Goal: Task Accomplishment & Management: Use online tool/utility

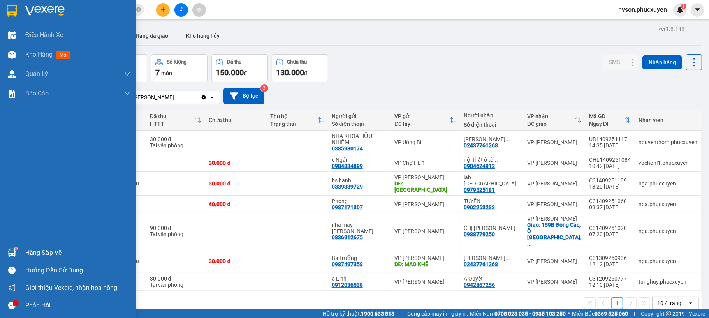
click at [0, 251] on div "Hàng sắp về" at bounding box center [68, 253] width 136 height 18
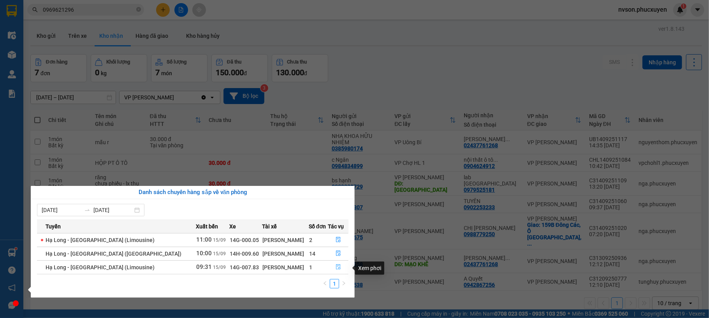
click at [337, 269] on icon "file-done" at bounding box center [338, 266] width 5 height 5
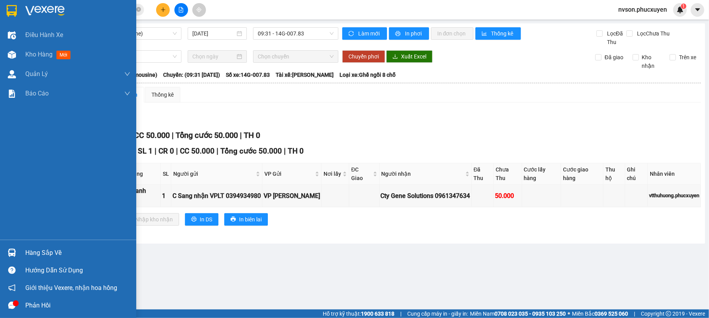
click at [3, 254] on div "Hàng sắp về" at bounding box center [68, 253] width 136 height 18
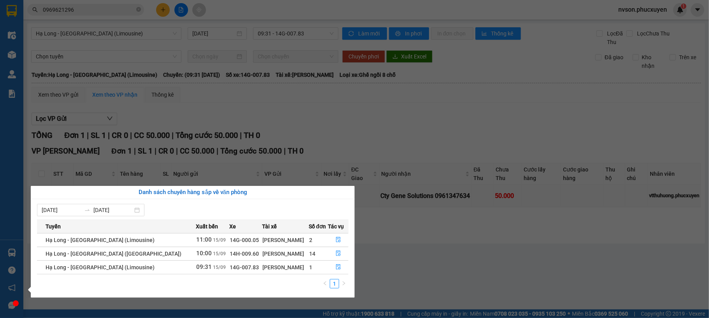
click at [399, 242] on section "Kết quả tìm kiếm ( 7 ) Bộ lọc Mã ĐH Trạng thái Món hàng Thu hộ Tổng cước Chưa c…" at bounding box center [354, 159] width 709 height 318
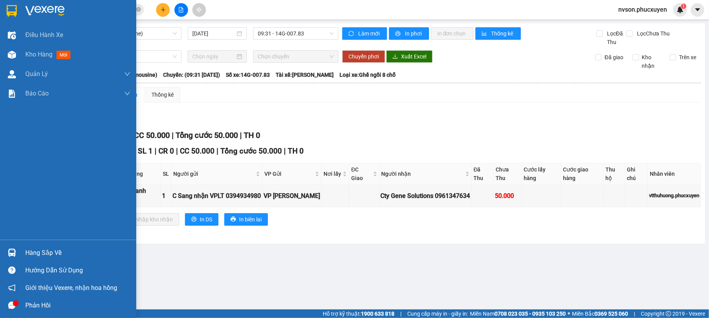
click at [6, 253] on div at bounding box center [12, 253] width 14 height 14
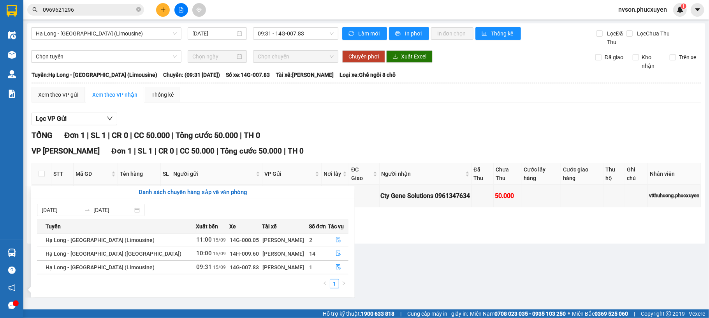
click at [565, 255] on section "Kết quả tìm kiếm ( 7 ) Bộ lọc Mã ĐH Trạng thái Món hàng Thu hộ Tổng cước Chưa c…" at bounding box center [354, 159] width 709 height 318
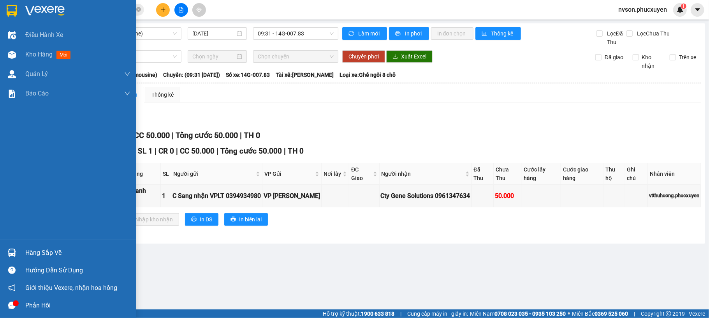
click at [13, 251] on img at bounding box center [12, 252] width 8 height 8
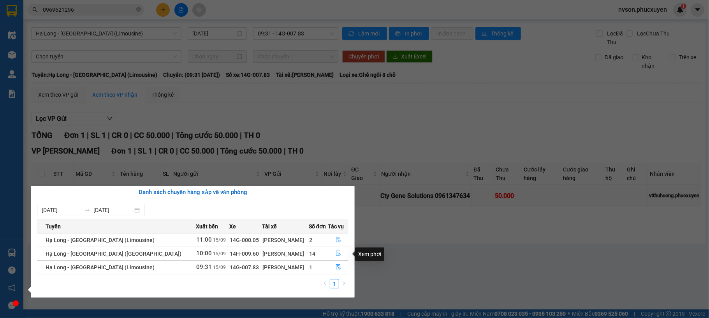
click at [338, 254] on button "button" at bounding box center [338, 253] width 20 height 12
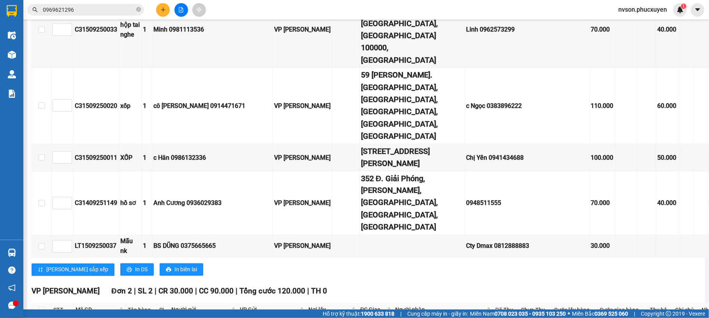
scroll to position [1150, 0]
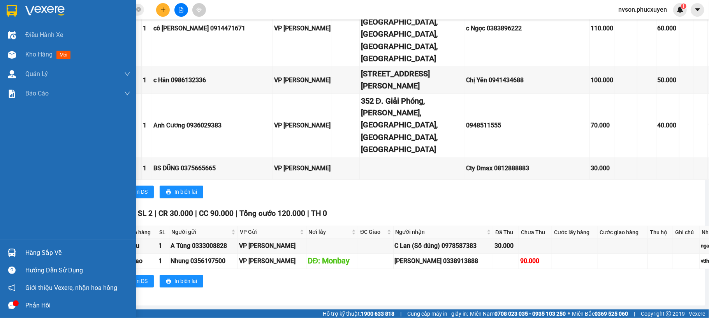
click at [28, 250] on div "Hàng sắp về" at bounding box center [77, 253] width 105 height 12
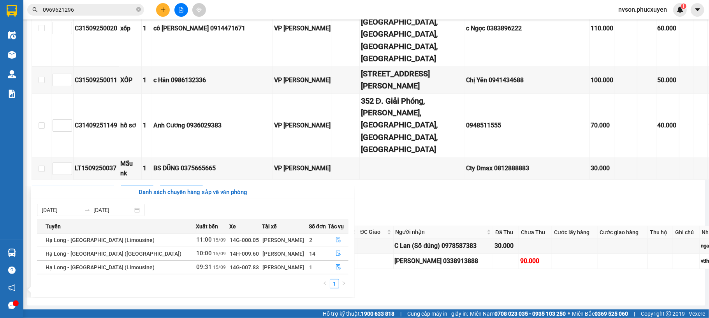
click at [399, 189] on section "Kết quả tìm kiếm ( 7 ) Bộ lọc Mã ĐH Trạng thái Món hàng Thu hộ Tổng cước Chưa c…" at bounding box center [354, 159] width 709 height 318
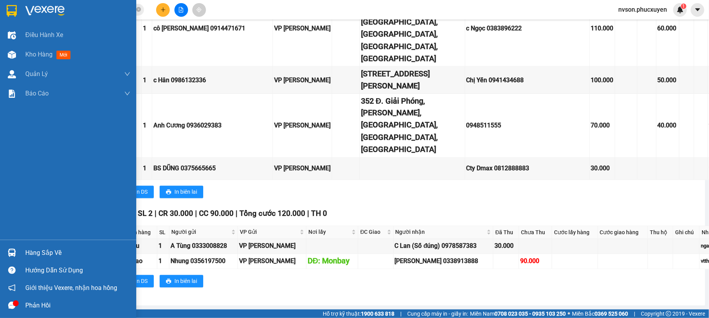
click at [14, 256] on img at bounding box center [12, 252] width 8 height 8
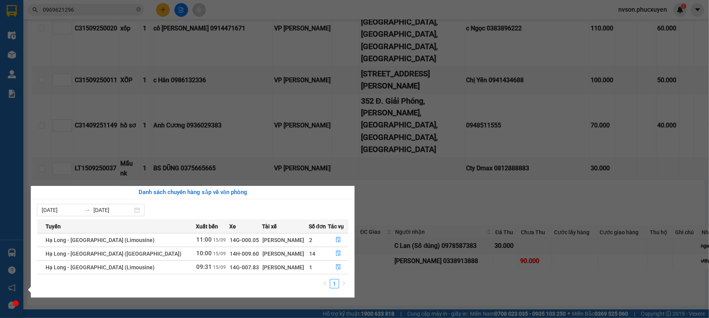
click at [194, 21] on section "Kết quả tìm kiếm ( 7 ) Bộ lọc Mã ĐH Trạng thái Món hàng Thu hộ Tổng cước Chưa c…" at bounding box center [354, 159] width 709 height 318
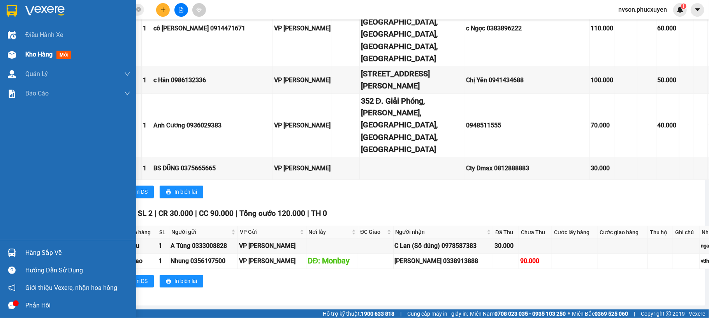
click at [19, 52] on div "Kho hàng mới" at bounding box center [68, 54] width 136 height 19
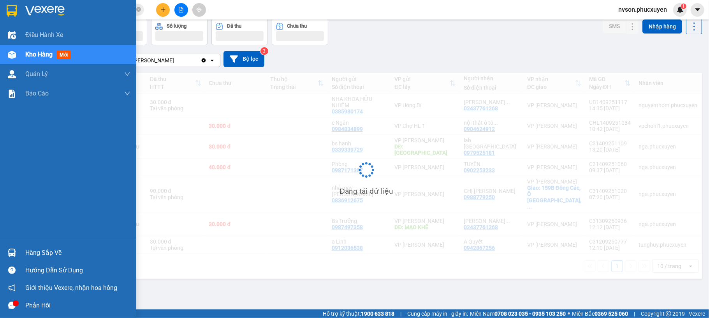
scroll to position [36, 0]
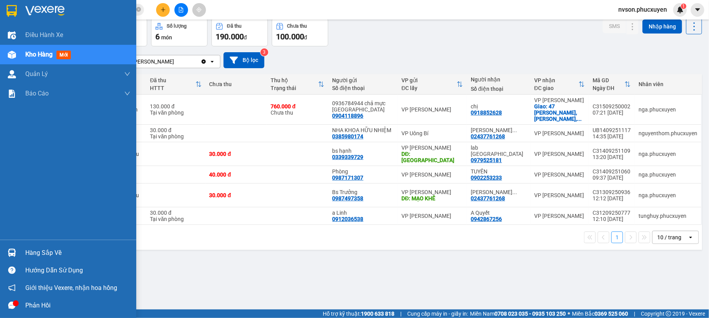
click at [11, 246] on div at bounding box center [12, 253] width 14 height 14
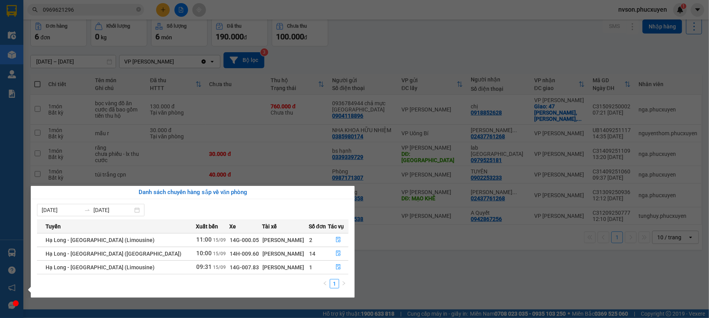
click at [18, 256] on div "Điều hành xe Kho hàng mới Quản [PERSON_NAME] lý thu hộ Quản lý chuyến Quản lý k…" at bounding box center [11, 159] width 23 height 318
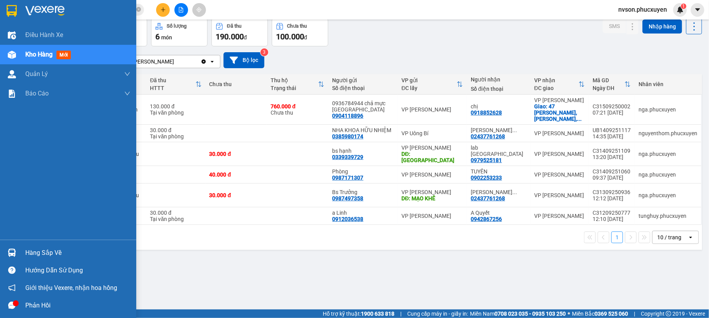
click at [11, 253] on img at bounding box center [12, 252] width 8 height 8
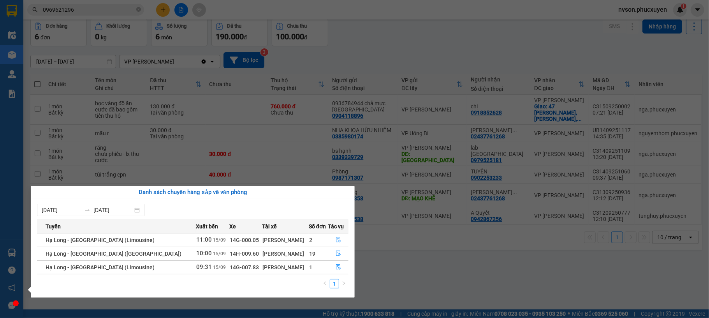
click at [348, 66] on section "Kết quả tìm kiếm ( 7 ) Bộ lọc Mã ĐH Trạng thái Món hàng Thu hộ Tổng cước Chưa c…" at bounding box center [354, 159] width 709 height 318
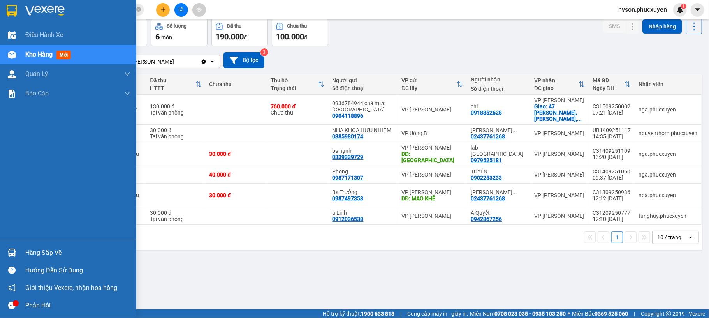
click at [17, 244] on div "Hàng sắp về" at bounding box center [68, 253] width 136 height 18
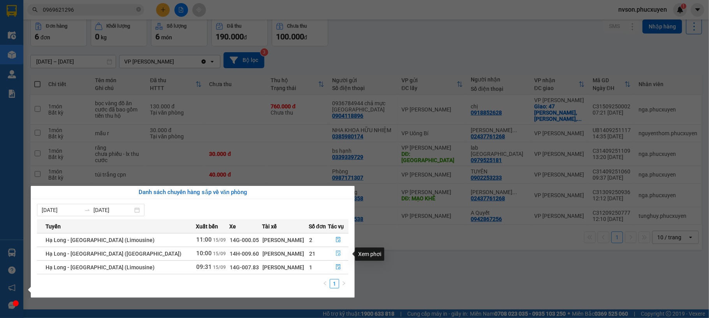
click at [337, 254] on icon "file-done" at bounding box center [337, 252] width 5 height 5
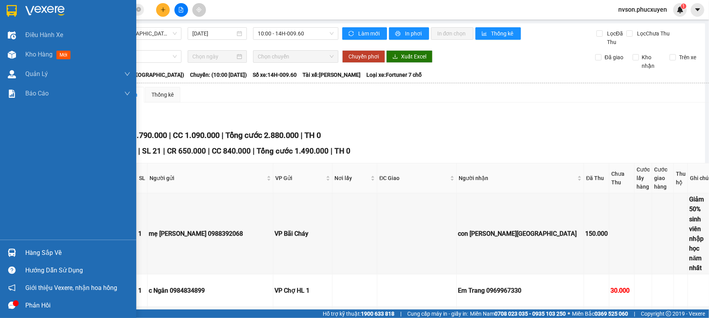
click at [17, 256] on div at bounding box center [12, 253] width 14 height 14
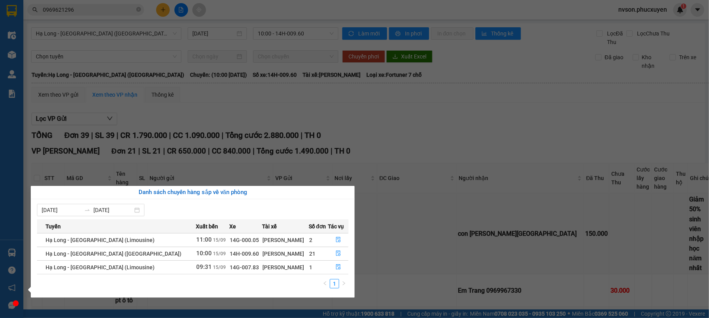
click at [358, 134] on section "Kết quả tìm kiếm ( 7 ) Bộ lọc Mã ĐH Trạng thái Món hàng Thu hộ Tổng cước Chưa c…" at bounding box center [354, 159] width 709 height 318
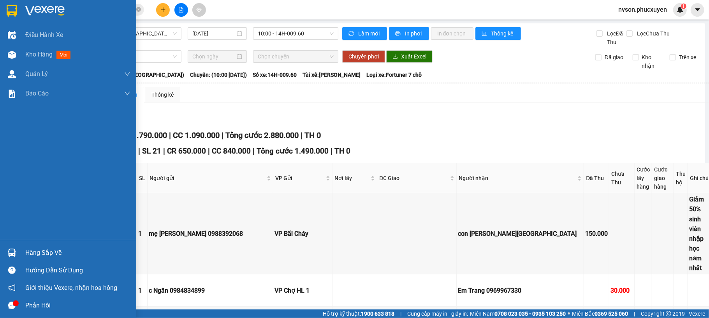
click at [21, 252] on div "Hàng sắp về" at bounding box center [68, 253] width 136 height 18
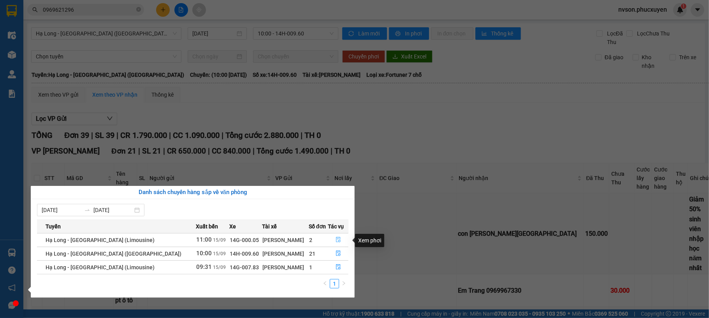
click at [336, 237] on icon "file-done" at bounding box center [338, 239] width 5 height 5
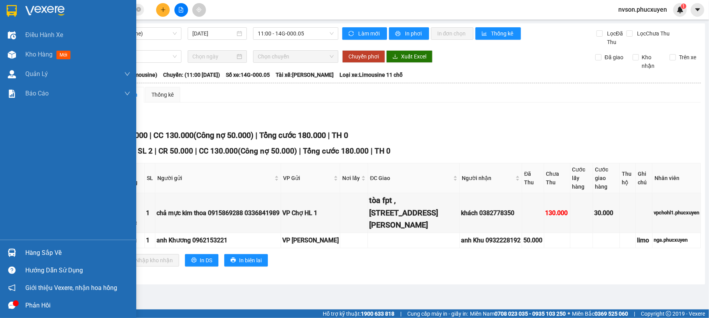
click at [9, 253] on img at bounding box center [12, 252] width 8 height 8
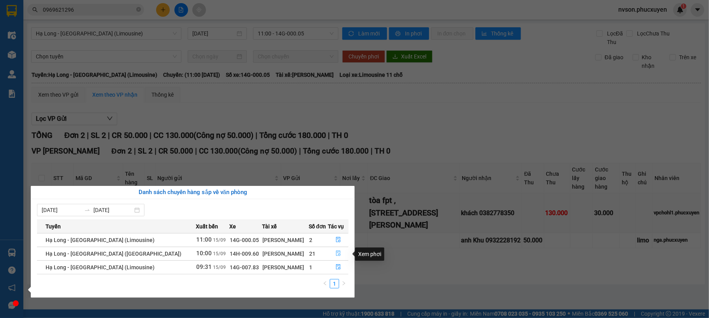
click at [338, 252] on icon "file-done" at bounding box center [337, 252] width 5 height 5
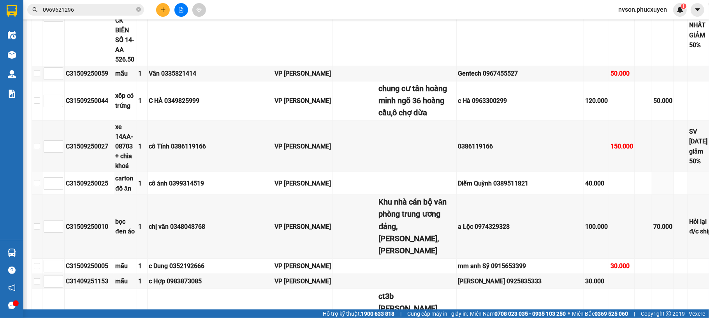
scroll to position [104, 0]
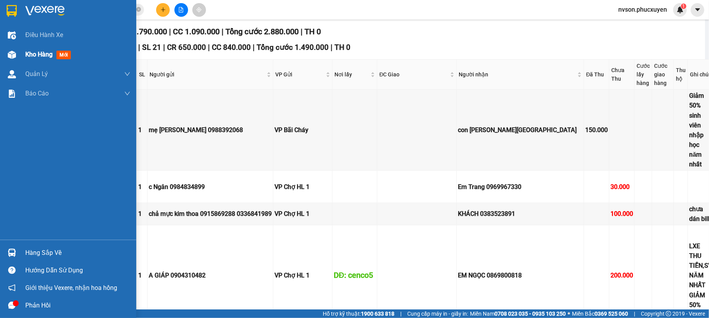
click at [12, 56] on img at bounding box center [12, 55] width 8 height 8
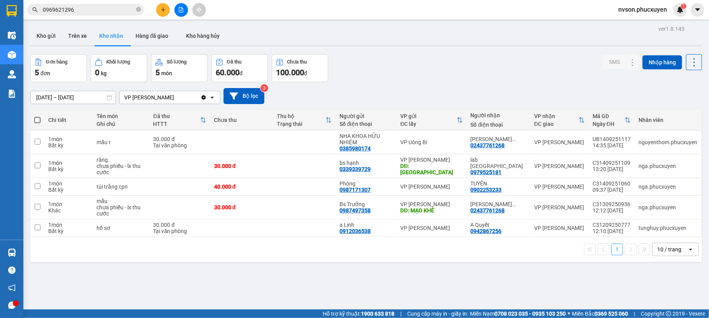
click at [51, 35] on button "Kho gửi" at bounding box center [46, 35] width 32 height 19
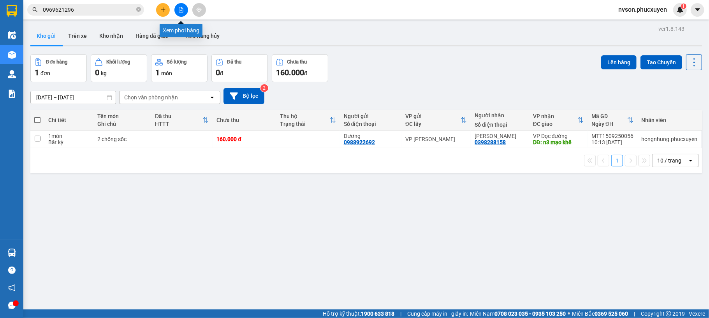
click at [180, 9] on icon "file-add" at bounding box center [180, 9] width 5 height 5
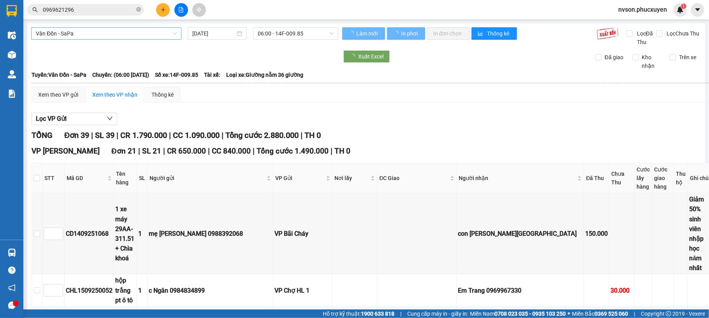
click at [135, 35] on span "Vân Đồn - SaPa" at bounding box center [106, 34] width 141 height 12
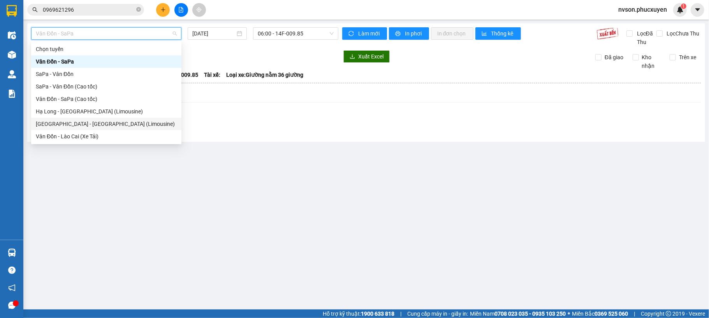
click at [128, 120] on div "[GEOGRAPHIC_DATA] - [GEOGRAPHIC_DATA] (Limousine)" at bounding box center [106, 123] width 141 height 9
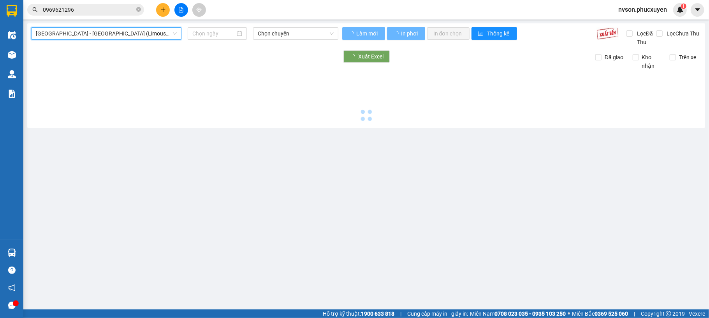
type input "[DATE]"
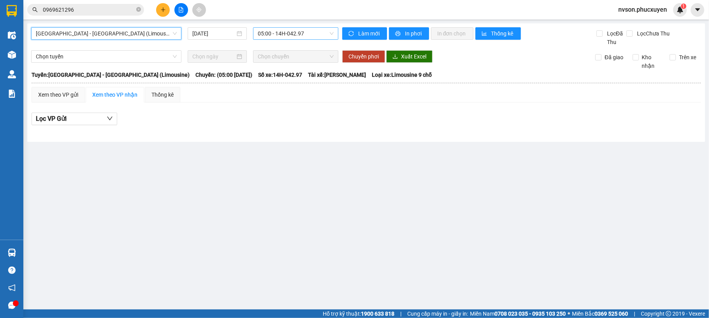
click at [263, 36] on span "05:00 - 14H-042.97" at bounding box center [296, 34] width 76 height 12
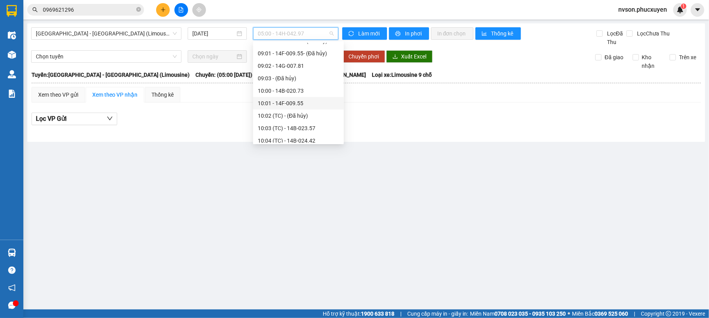
scroll to position [259, 0]
click at [298, 122] on div "11:02 - 14H-092.58" at bounding box center [298, 126] width 81 height 9
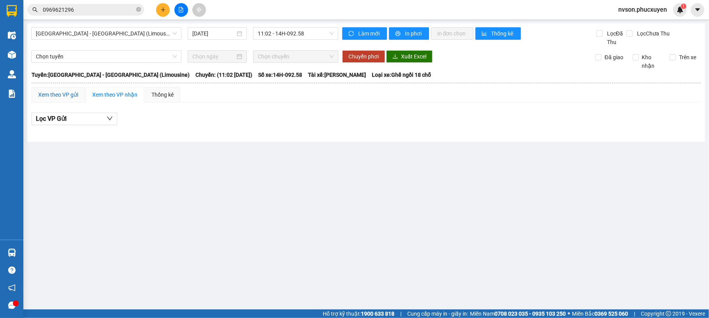
click at [67, 93] on div "Xem theo VP gửi" at bounding box center [58, 94] width 40 height 9
click at [177, 9] on button at bounding box center [181, 10] width 14 height 14
click at [153, 35] on span "[GEOGRAPHIC_DATA] - [GEOGRAPHIC_DATA] (Limousine)" at bounding box center [106, 34] width 141 height 12
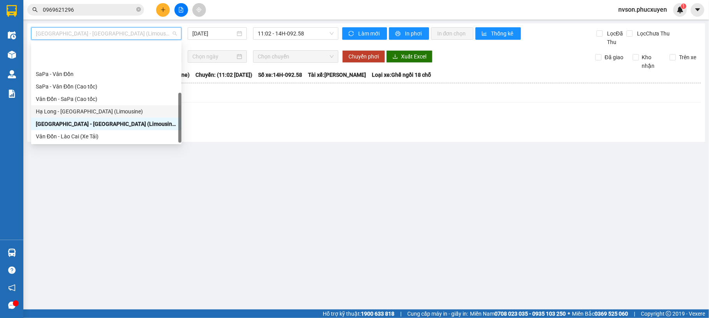
scroll to position [37, 0]
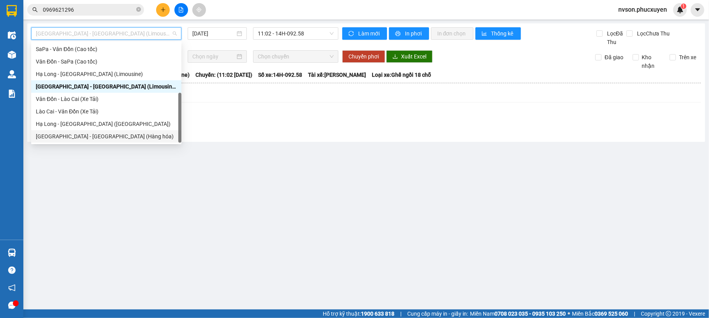
click at [108, 134] on div "[GEOGRAPHIC_DATA] - [GEOGRAPHIC_DATA] (Hàng hóa)" at bounding box center [106, 136] width 141 height 9
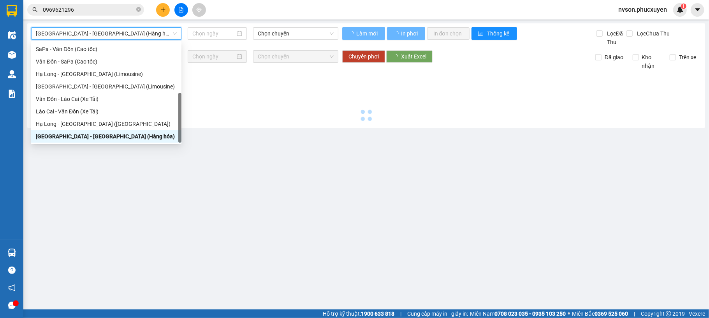
type input "[DATE]"
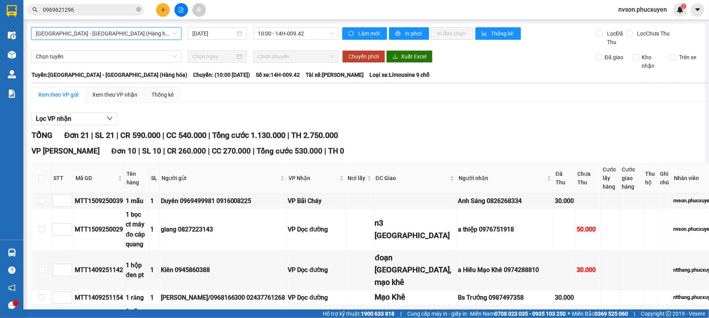
scroll to position [156, 0]
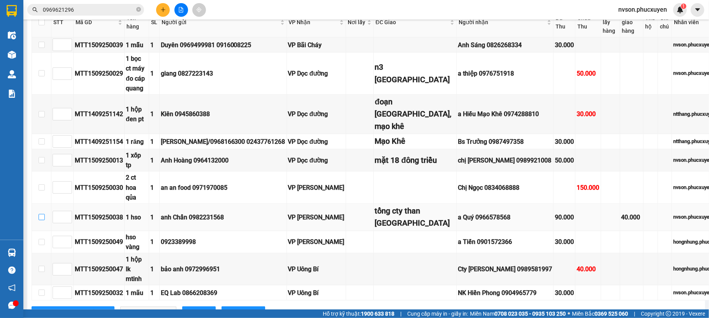
click at [40, 215] on input "checkbox" at bounding box center [42, 217] width 6 height 6
checkbox input "true"
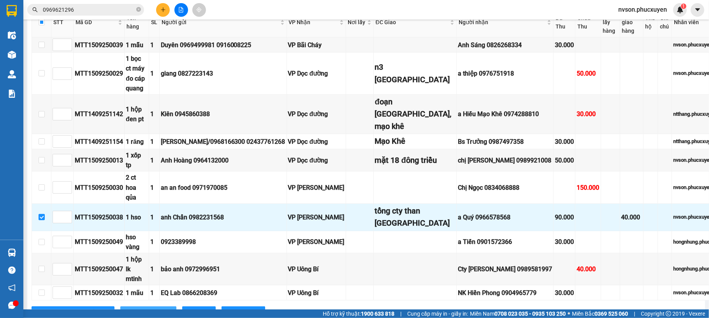
click at [135, 308] on span "Xuống kho gửi" at bounding box center [152, 312] width 35 height 9
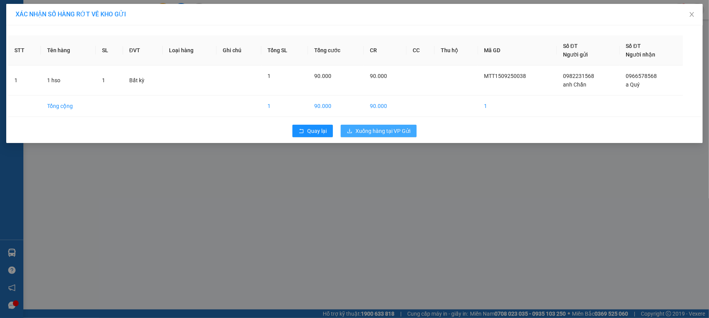
click at [385, 130] on span "Xuống hàng tại VP Gửi" at bounding box center [382, 130] width 55 height 9
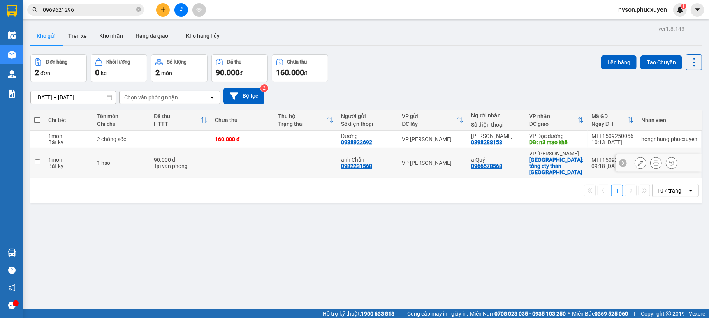
click at [298, 158] on td at bounding box center [305, 163] width 63 height 30
checkbox input "true"
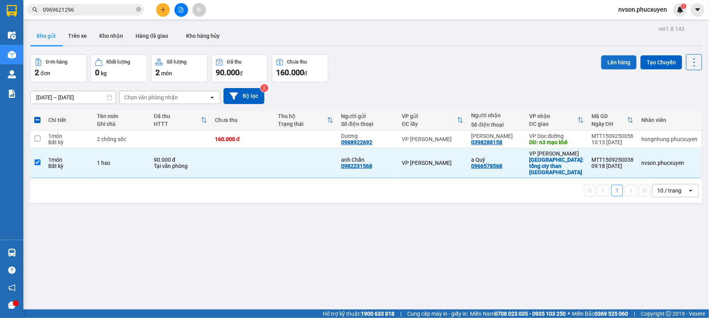
click at [619, 57] on button "Lên hàng" at bounding box center [618, 62] width 35 height 14
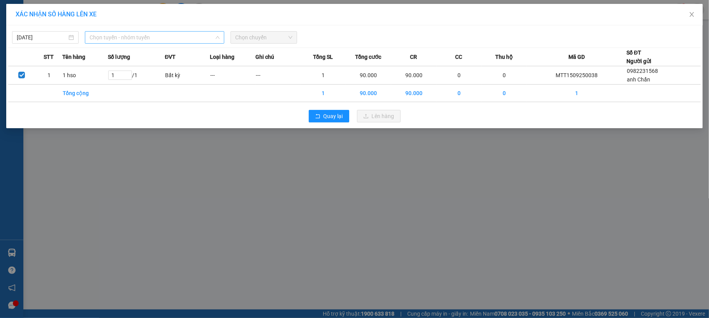
click at [193, 40] on span "Chọn tuyến - nhóm tuyến" at bounding box center [155, 38] width 130 height 12
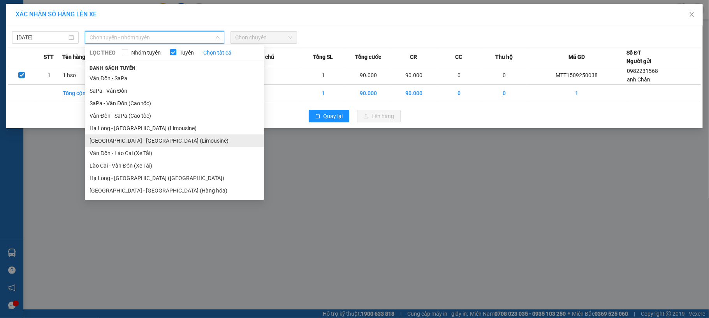
click at [164, 137] on li "[GEOGRAPHIC_DATA] - [GEOGRAPHIC_DATA] (Limousine)" at bounding box center [174, 140] width 179 height 12
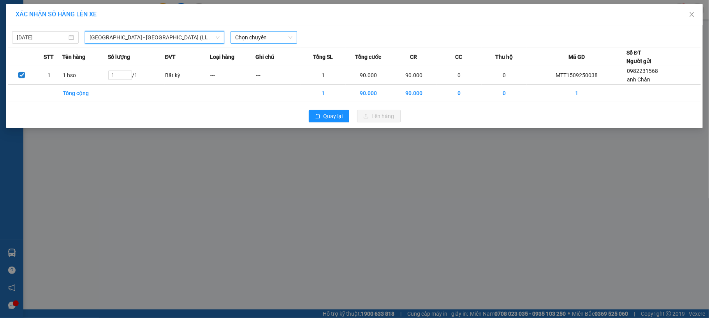
click at [276, 39] on span "Chọn chuyến" at bounding box center [263, 38] width 57 height 12
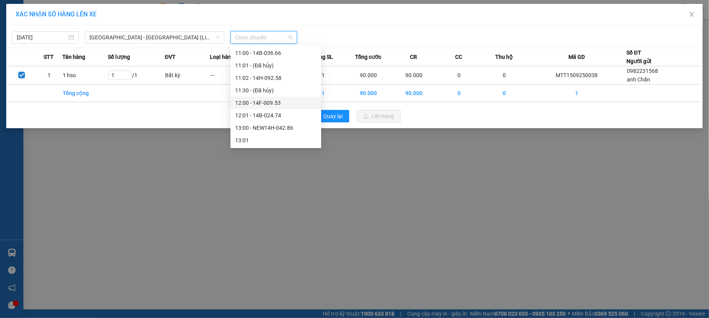
scroll to position [259, 0]
click at [279, 128] on div "11:02 - 14H-092.58" at bounding box center [275, 130] width 81 height 9
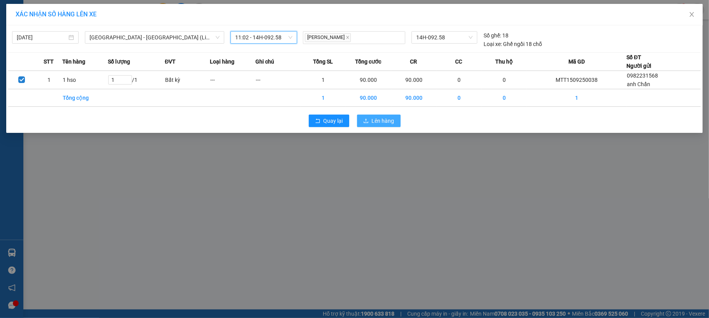
click at [380, 123] on span "Lên hàng" at bounding box center [383, 120] width 23 height 9
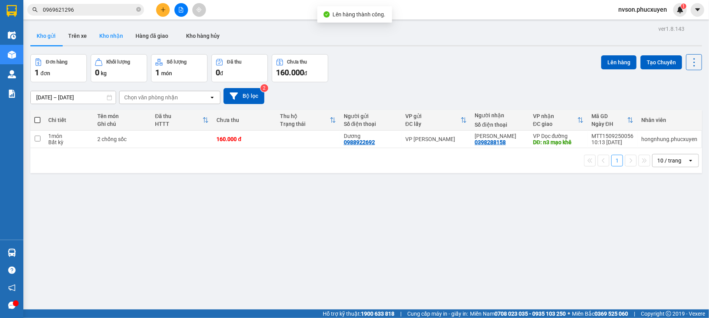
click at [121, 32] on button "Kho nhận" at bounding box center [111, 35] width 36 height 19
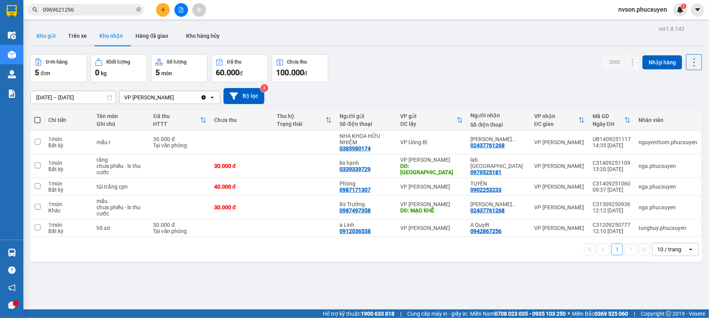
click at [50, 42] on button "Kho gửi" at bounding box center [46, 35] width 32 height 19
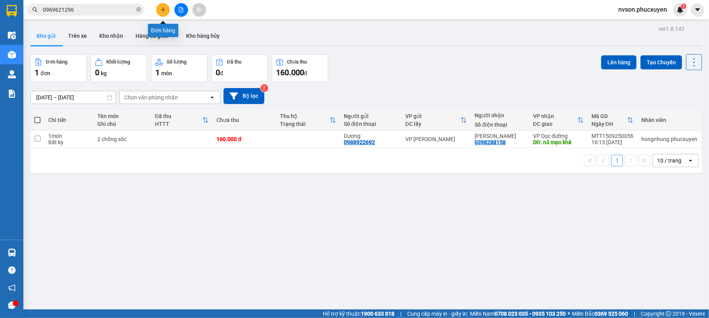
click at [167, 11] on button at bounding box center [163, 10] width 14 height 14
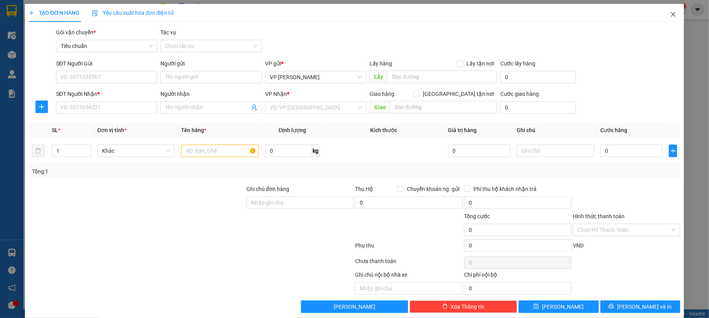
click at [670, 11] on span "Close" at bounding box center [673, 15] width 22 height 22
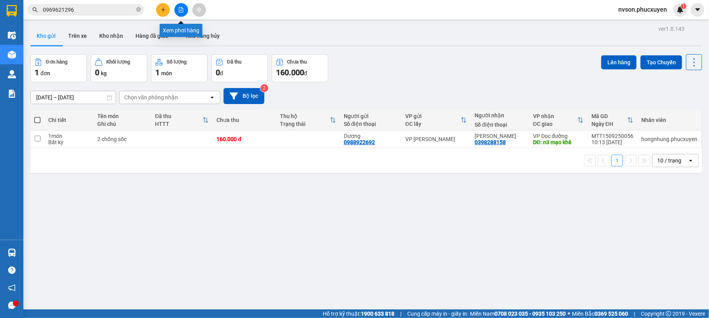
click at [179, 9] on icon "file-add" at bounding box center [180, 9] width 5 height 5
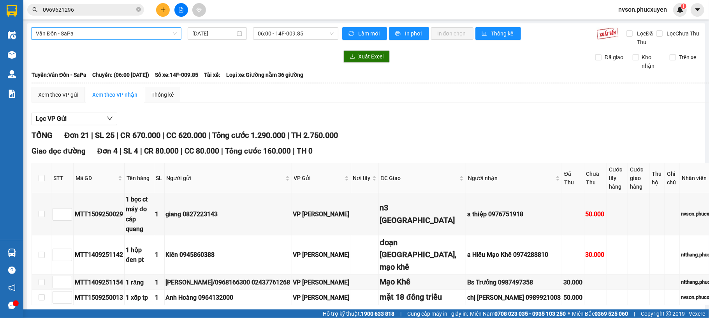
click at [125, 30] on span "Vân Đồn - SaPa" at bounding box center [106, 34] width 141 height 12
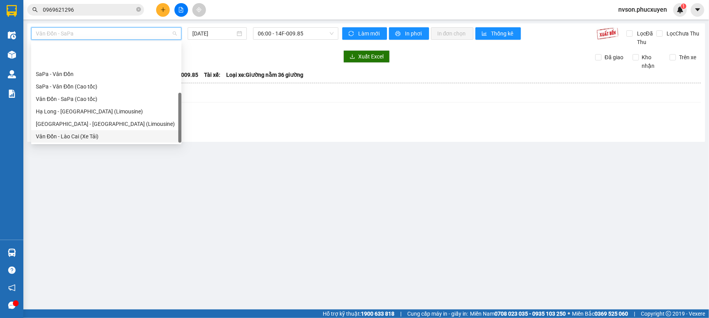
scroll to position [37, 0]
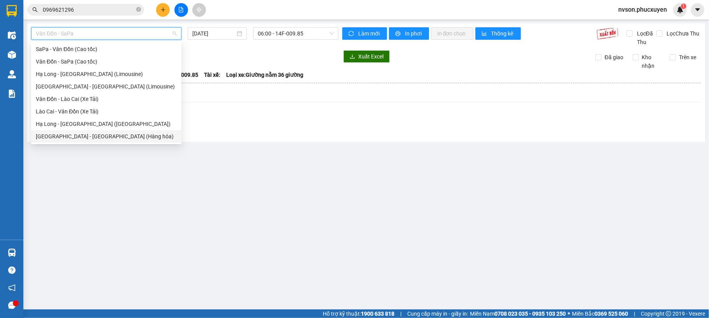
click at [114, 134] on div "[GEOGRAPHIC_DATA] - [GEOGRAPHIC_DATA] (Hàng hóa)" at bounding box center [106, 136] width 141 height 9
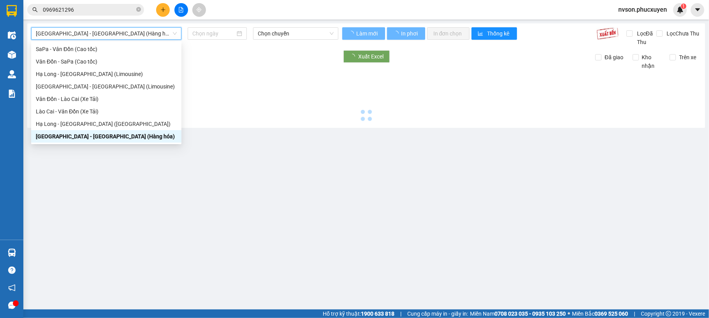
type input "[DATE]"
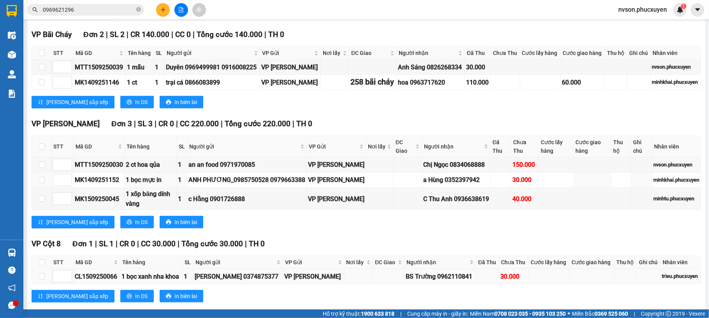
scroll to position [720, 0]
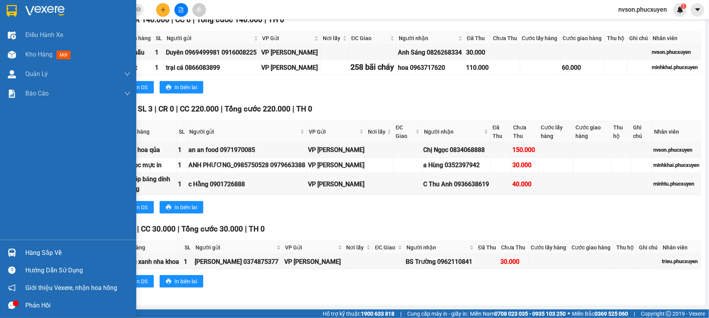
click at [39, 253] on div "Hàng sắp về" at bounding box center [77, 253] width 105 height 12
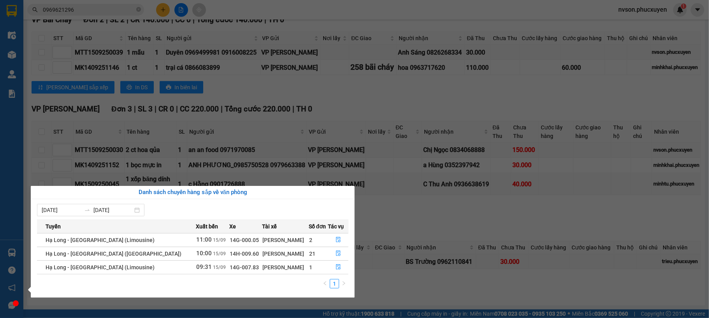
click at [357, 84] on section "Kết quả tìm kiếm ( 7 ) Bộ lọc Mã ĐH Trạng thái Món hàng Thu hộ Tổng cước Chưa c…" at bounding box center [354, 159] width 709 height 318
